Goal: Task Accomplishment & Management: Manage account settings

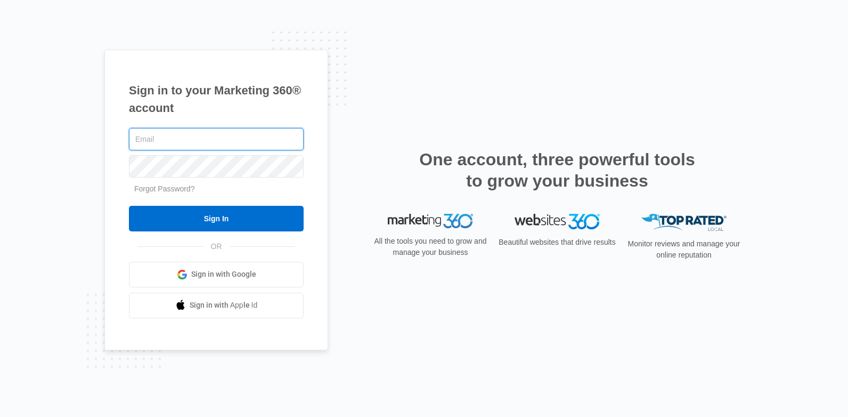
type input "[EMAIL_ADDRESS][US_STATE][DOMAIN_NAME]"
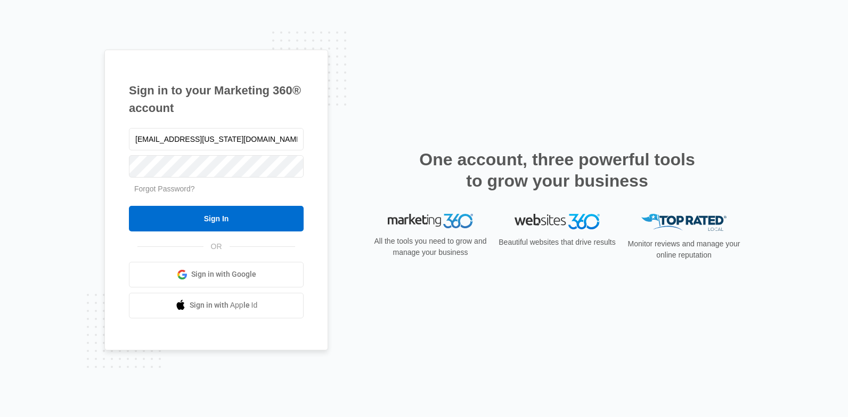
drag, startPoint x: 259, startPoint y: 141, endPoint x: 99, endPoint y: 175, distance: 163.3
click at [86, 169] on div "Sign in to your Marketing 360® account Plantation.Florida@drgsweightloss.com Fo…" at bounding box center [424, 208] width 848 height 417
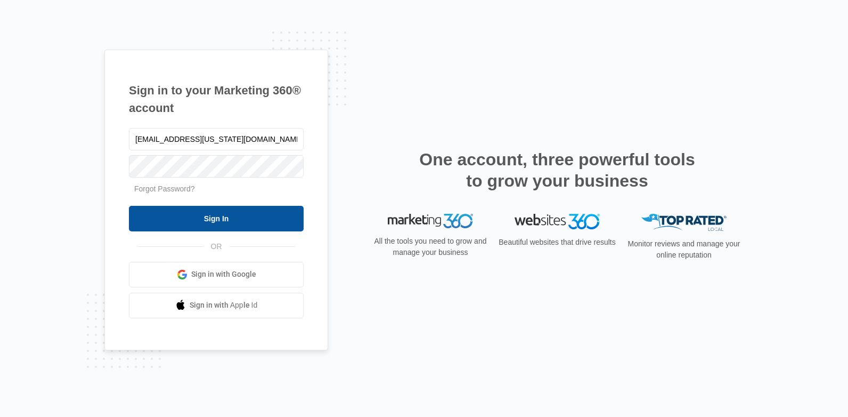
click at [220, 225] on input "Sign In" at bounding box center [216, 219] width 175 height 26
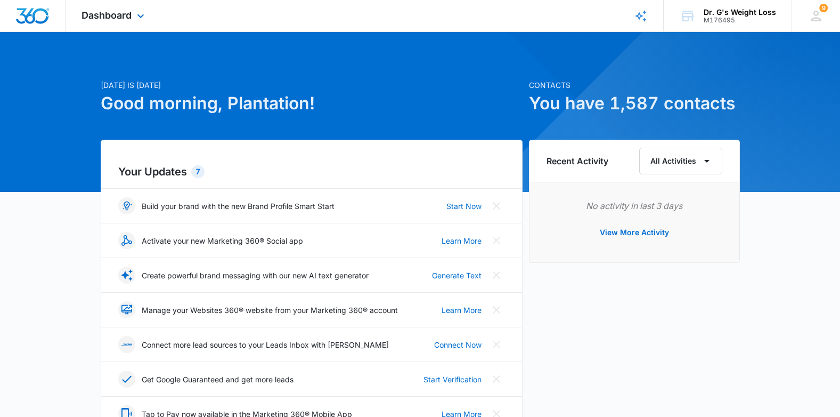
click at [118, 4] on div "Dashboard Apps Reputation Forms CRM Email Social Content Ads Intelligence Files…" at bounding box center [114, 15] width 97 height 31
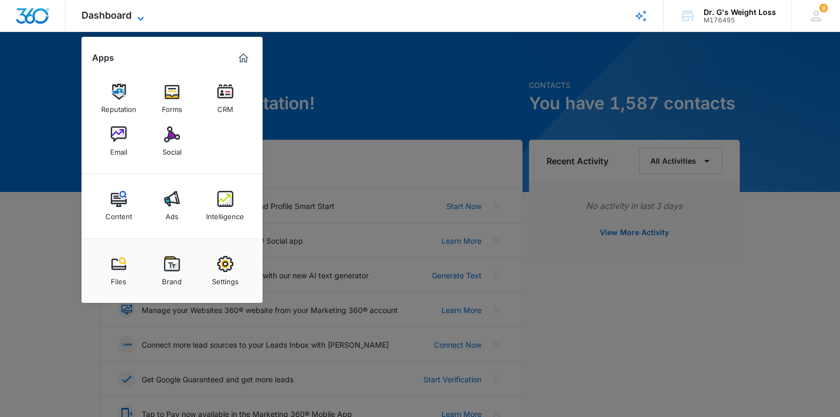
click at [123, 14] on span "Dashboard" at bounding box center [107, 15] width 50 height 11
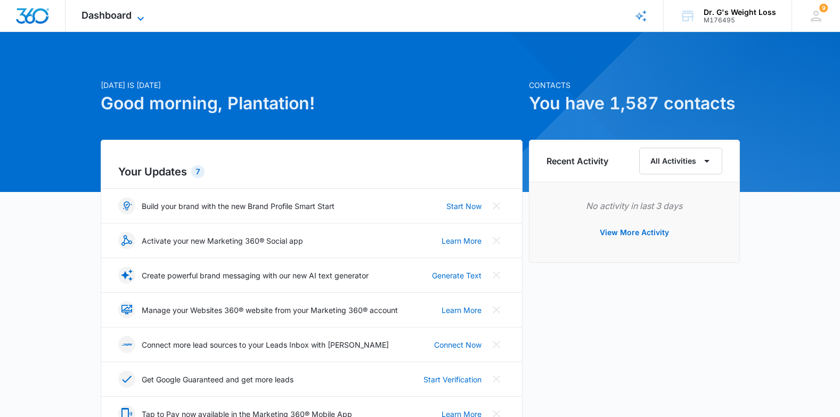
drag, startPoint x: 134, startPoint y: 15, endPoint x: 141, endPoint y: 16, distance: 6.9
click at [135, 15] on icon at bounding box center [140, 18] width 13 height 13
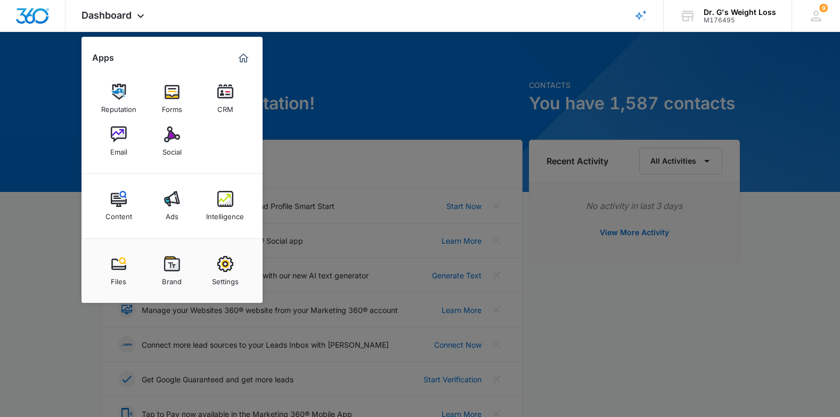
click at [214, 99] on link "CRM" at bounding box center [225, 98] width 40 height 40
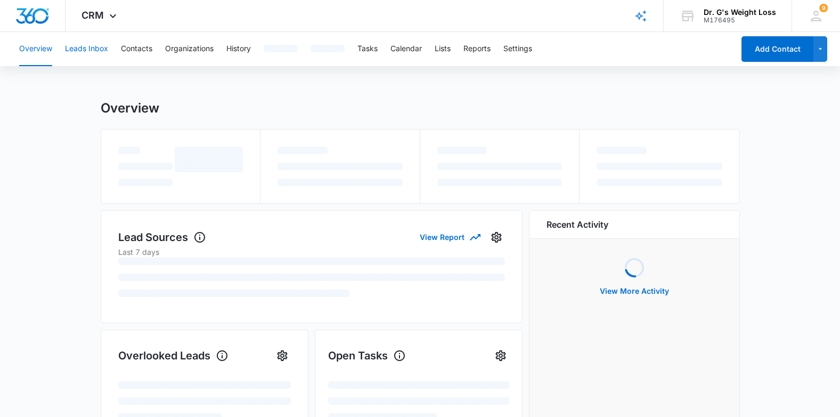
click at [80, 45] on button "Leads Inbox" at bounding box center [86, 49] width 43 height 34
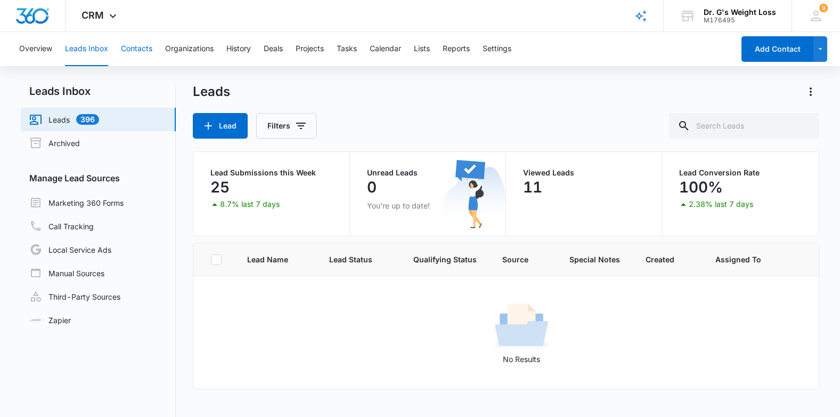
click at [131, 48] on button "Contacts" at bounding box center [136, 49] width 31 height 34
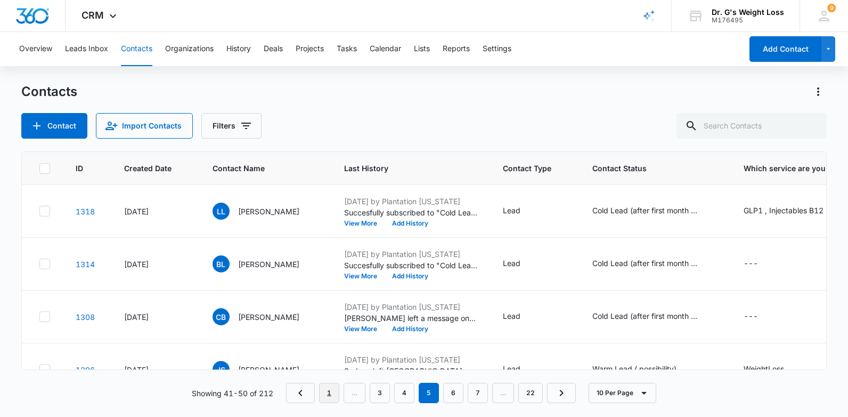
click at [330, 387] on link "1" at bounding box center [329, 393] width 20 height 20
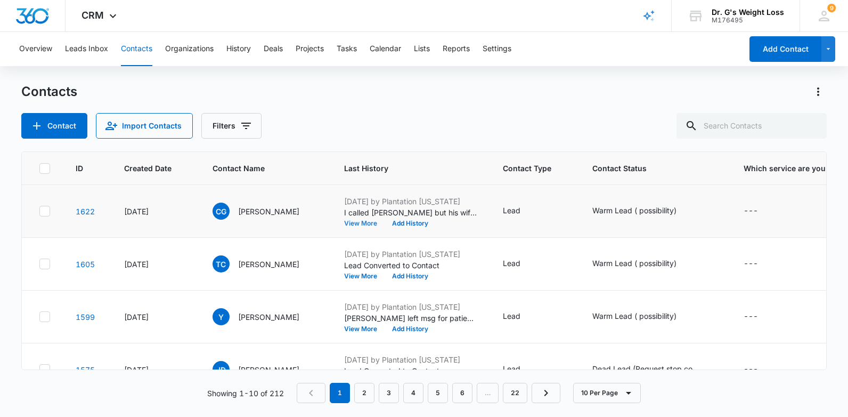
click at [359, 222] on button "View More" at bounding box center [364, 223] width 40 height 6
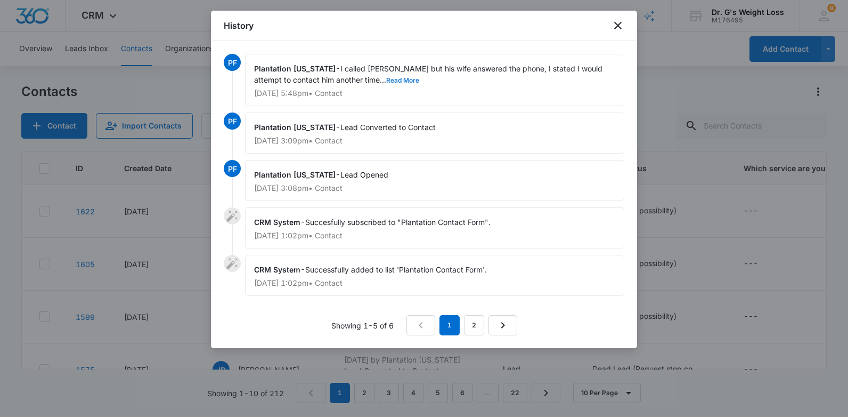
click at [386, 78] on button "Read More" at bounding box center [402, 80] width 33 height 6
click at [616, 26] on icon "close" at bounding box center [618, 25] width 13 height 13
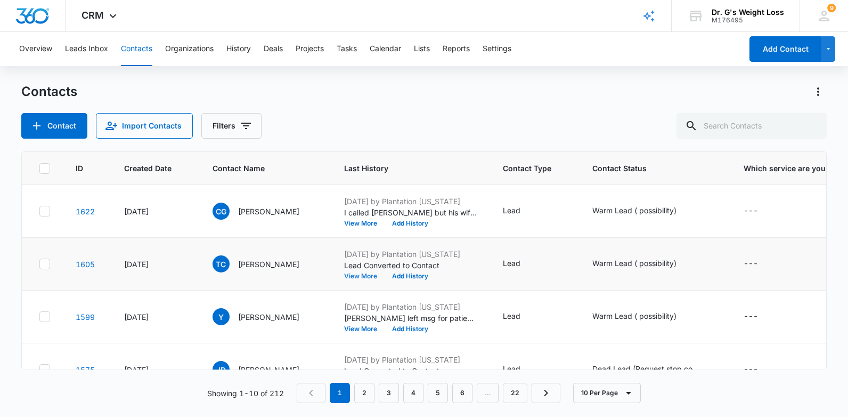
click at [363, 273] on button "View More" at bounding box center [364, 276] width 40 height 6
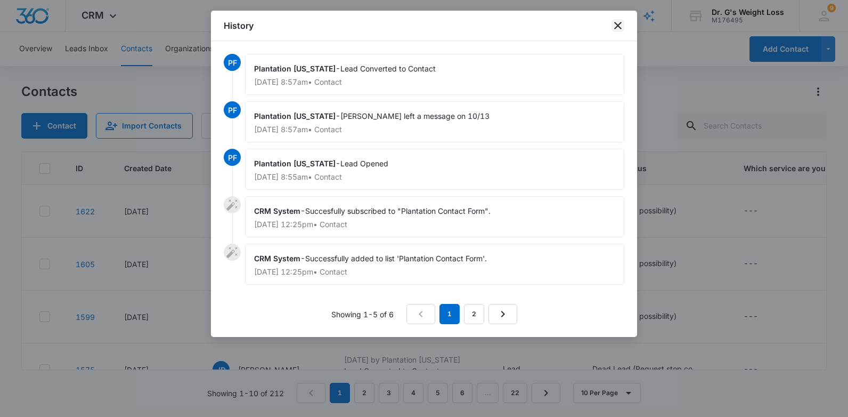
click at [616, 26] on icon "close" at bounding box center [618, 25] width 13 height 13
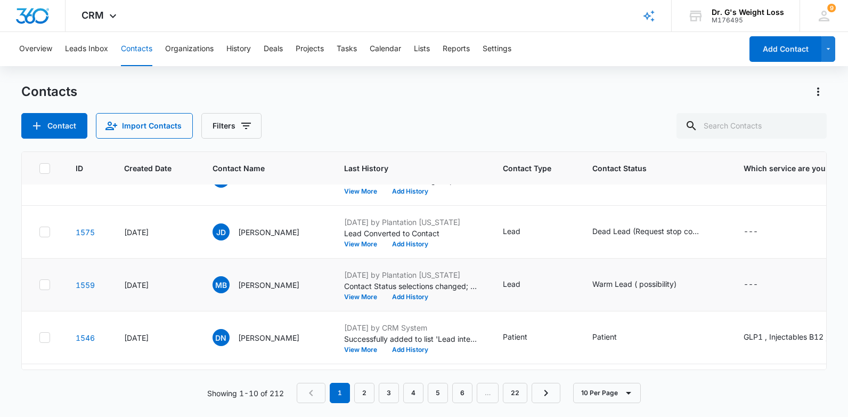
scroll to position [160, 0]
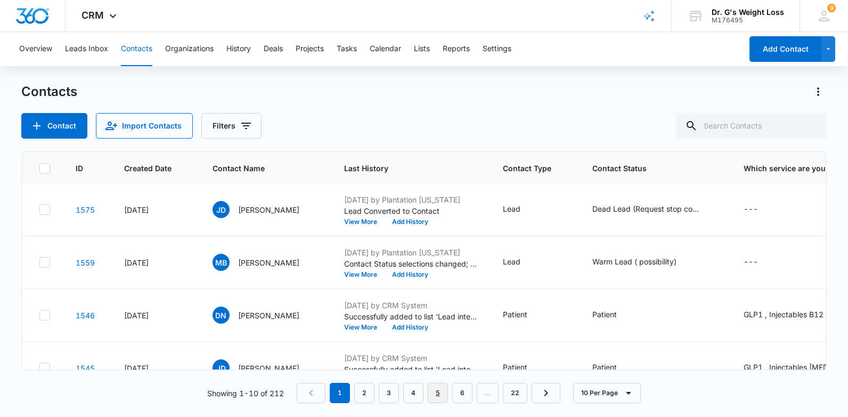
click at [434, 394] on link "5" at bounding box center [438, 393] width 20 height 20
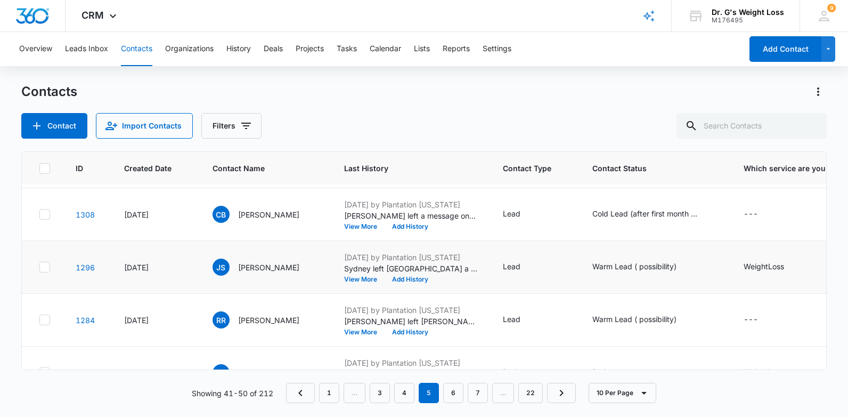
scroll to position [107, 0]
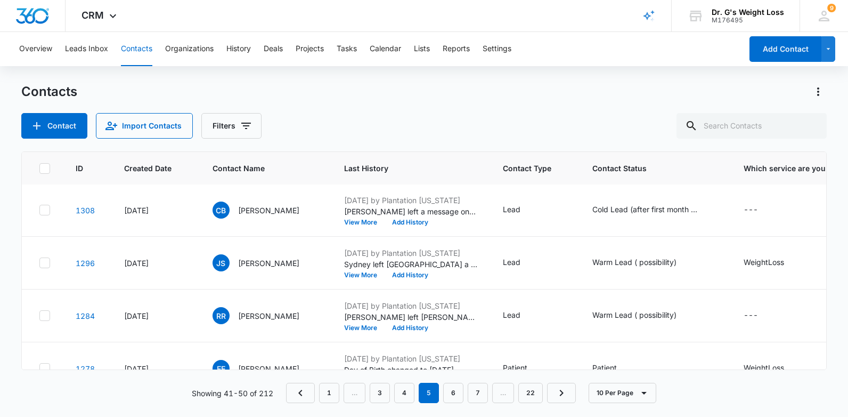
click at [565, 127] on div "Contact Import Contacts Filters" at bounding box center [423, 126] width 805 height 26
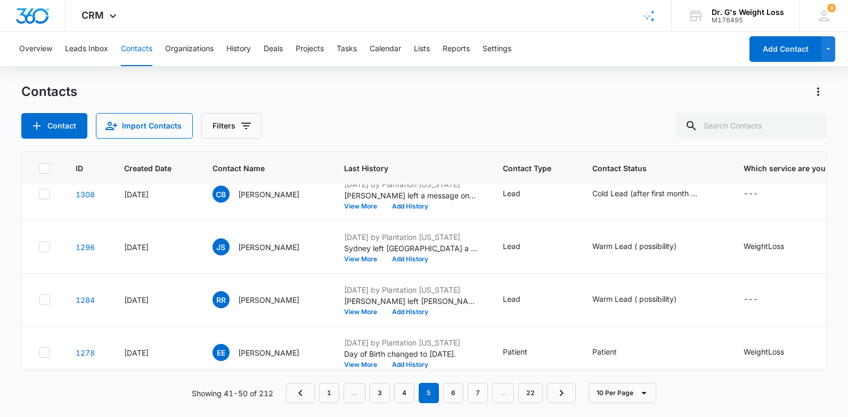
scroll to position [160, 0]
